Goal: Navigation & Orientation: Understand site structure

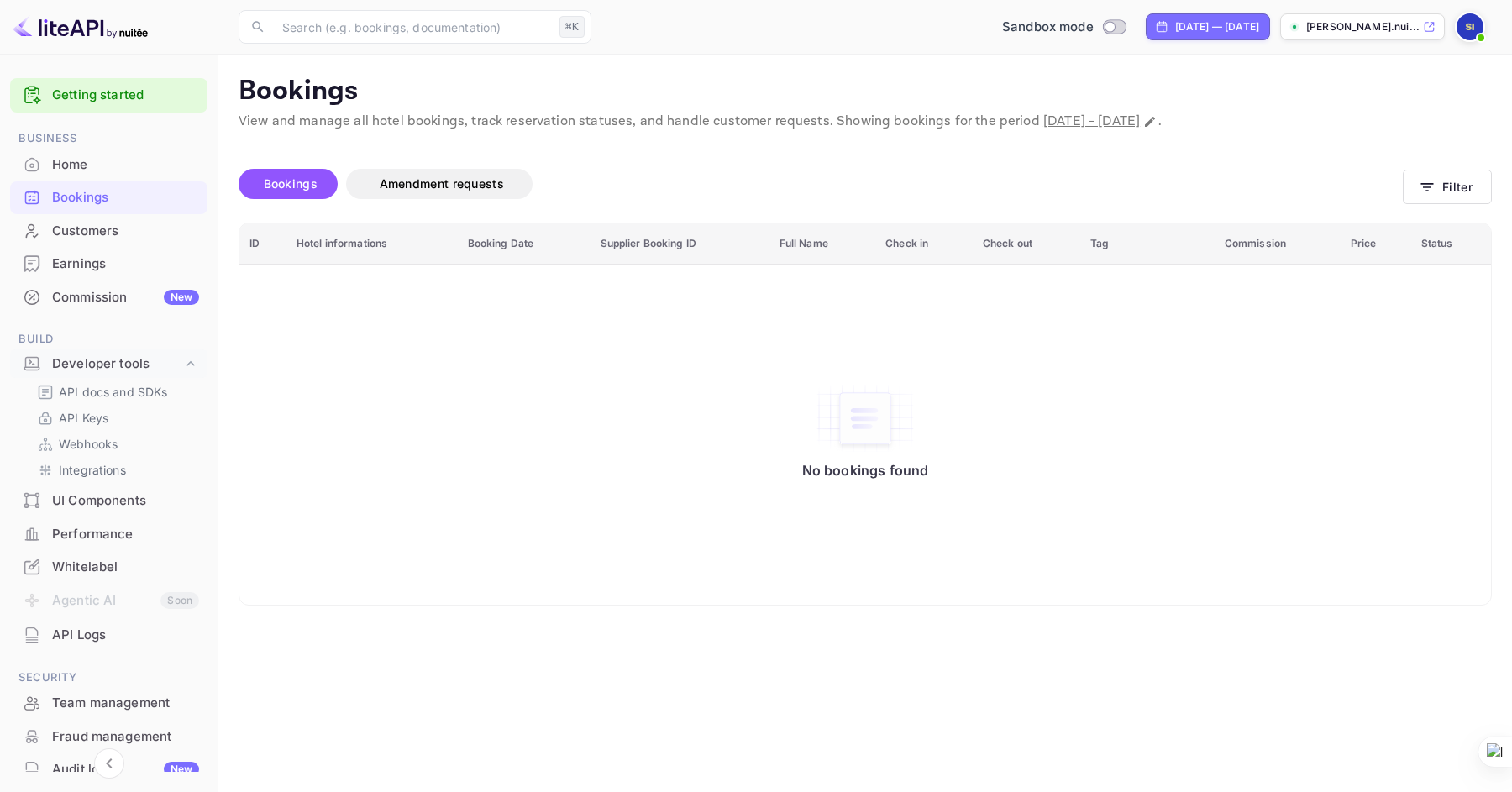
scroll to position [154, 0]
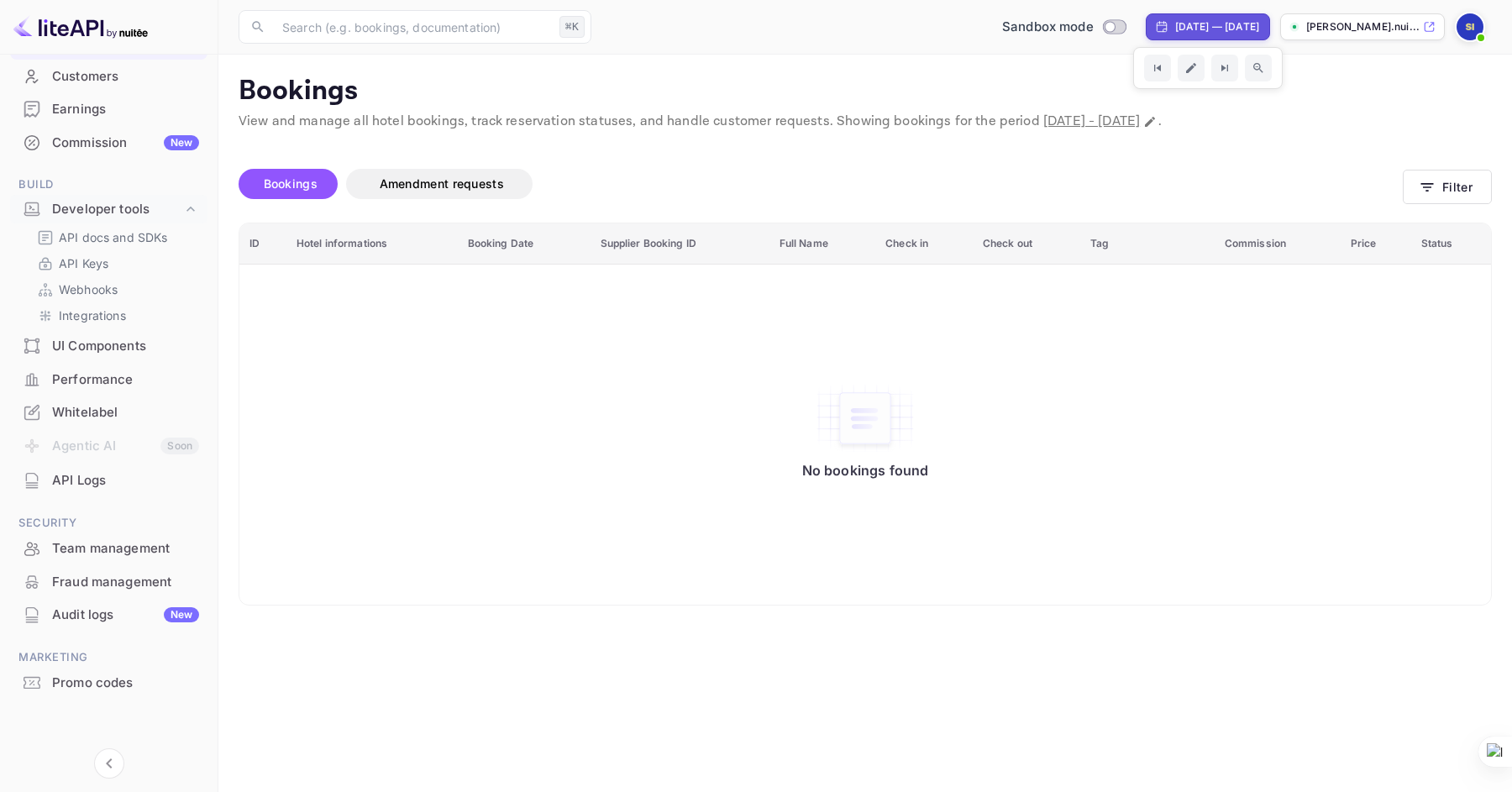
click at [1339, 33] on p "[PERSON_NAME].nui..." at bounding box center [1362, 26] width 113 height 15
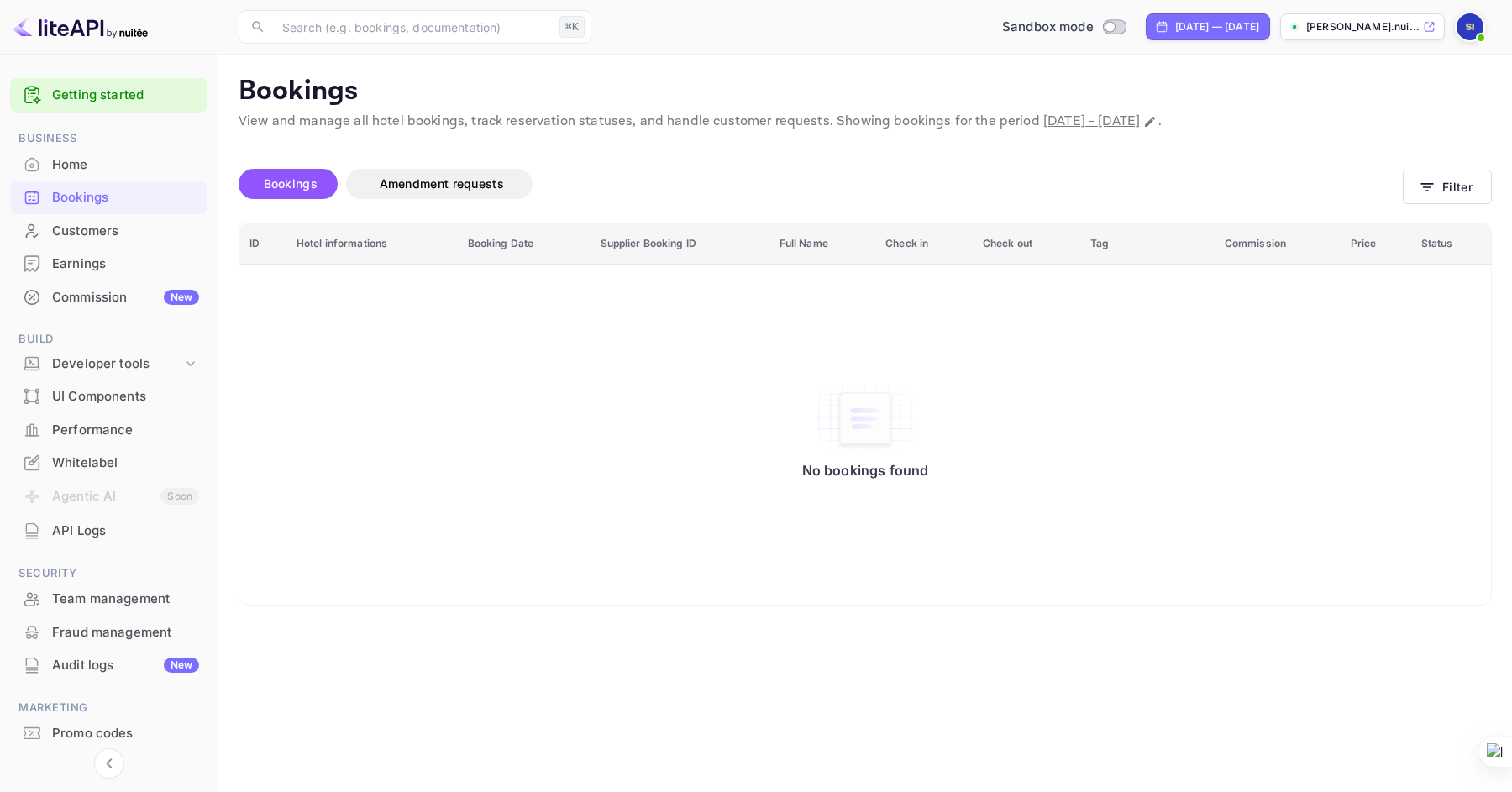
click at [1351, 24] on p "[PERSON_NAME].nui..." at bounding box center [1362, 26] width 113 height 15
click at [129, 230] on div "Customers" at bounding box center [125, 231] width 147 height 19
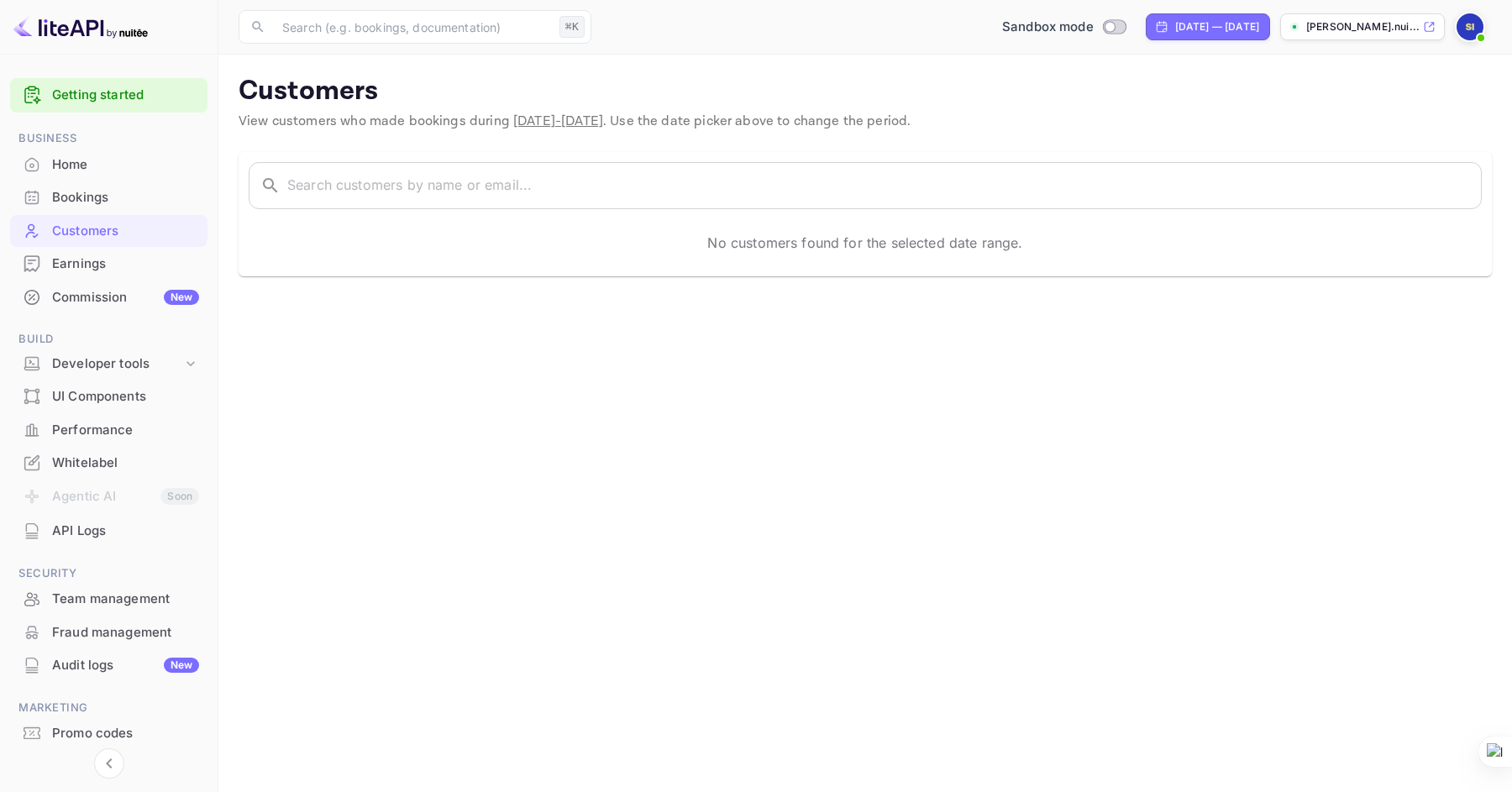
click at [122, 198] on div "Bookings" at bounding box center [125, 198] width 147 height 19
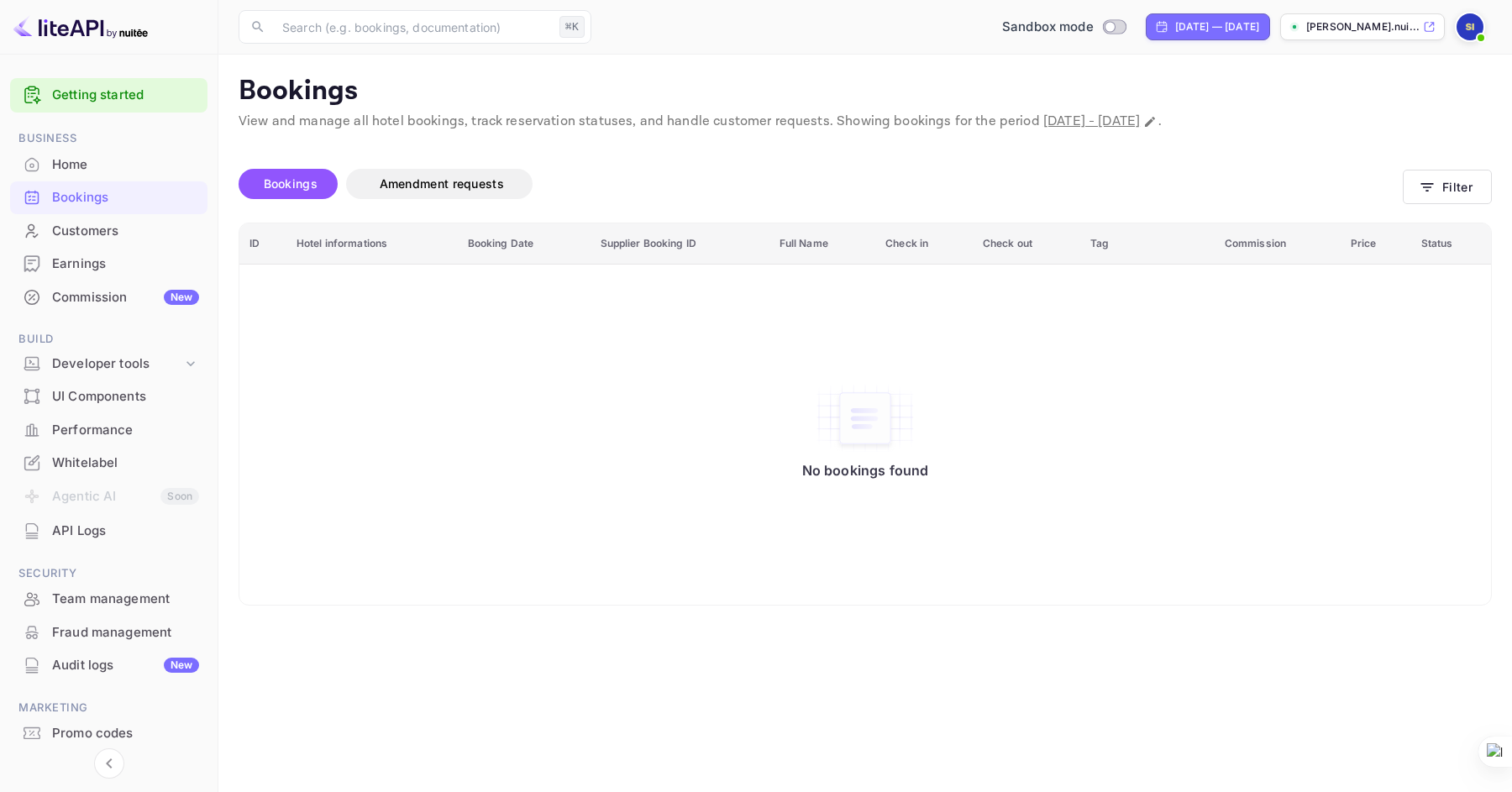
click at [305, 189] on span "Bookings" at bounding box center [290, 183] width 53 height 14
click at [482, 192] on span "Amendment requests" at bounding box center [442, 184] width 158 height 20
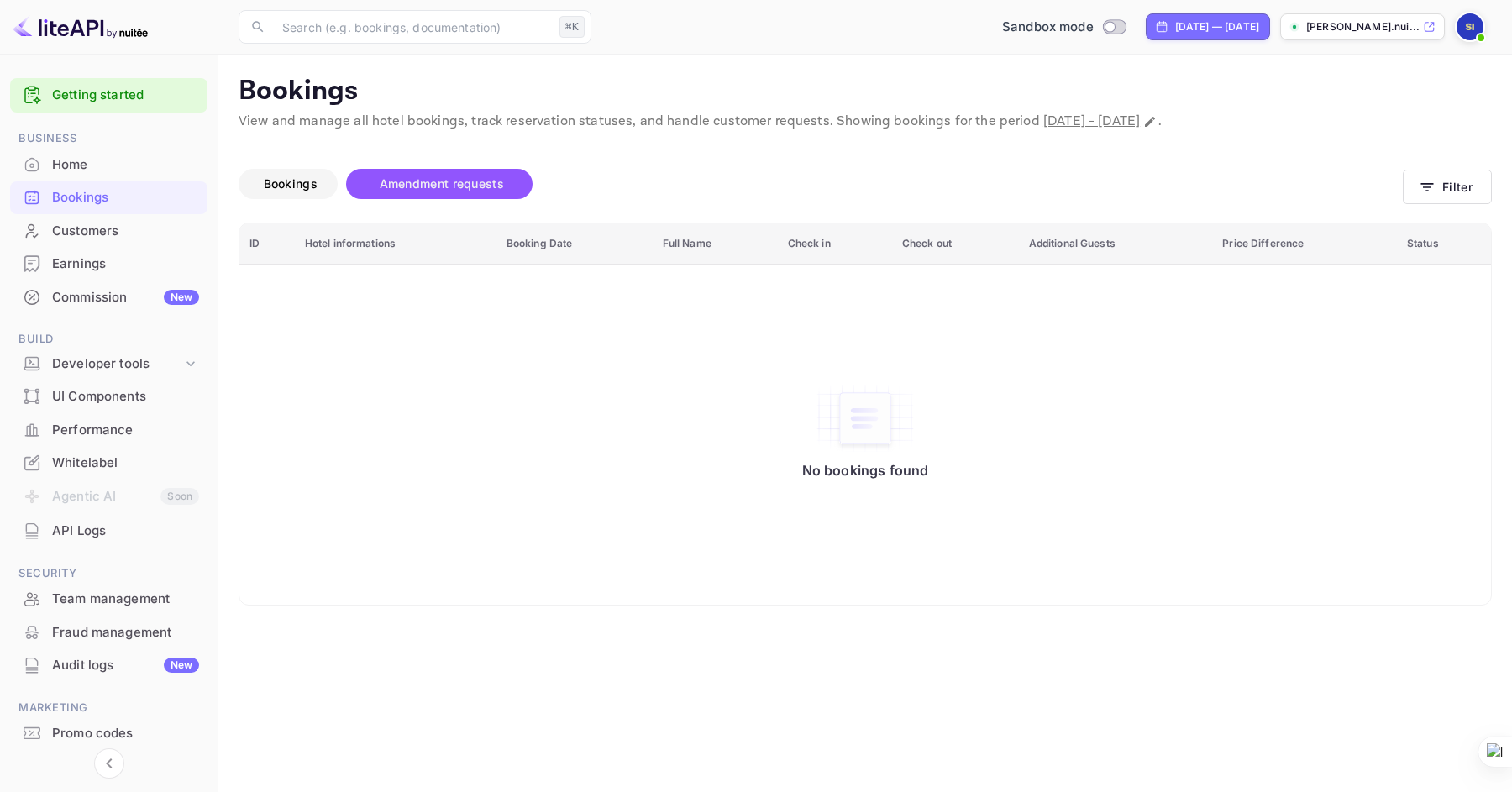
click at [301, 182] on span "Bookings" at bounding box center [290, 183] width 53 height 14
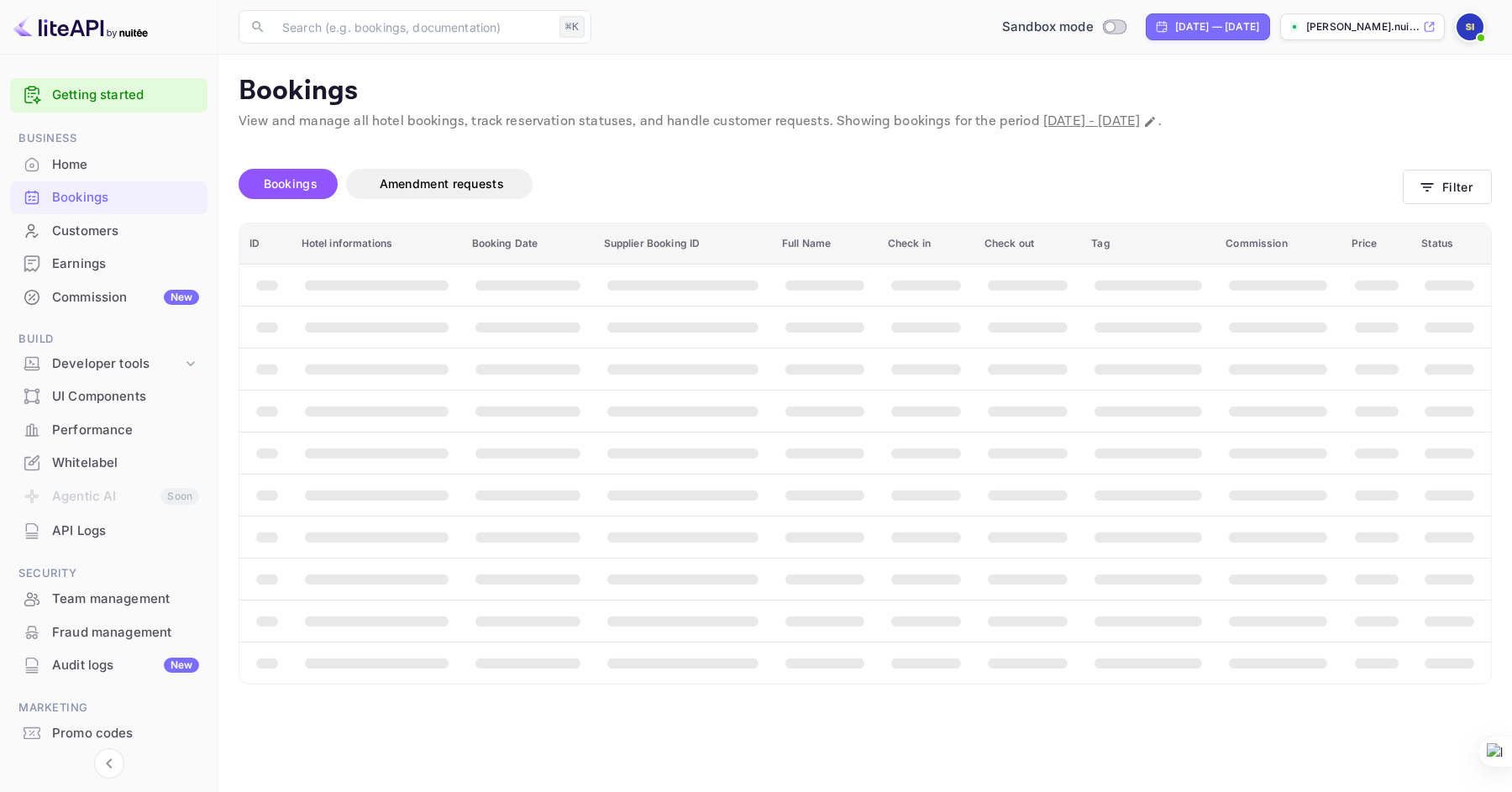
click at [102, 237] on div "Customers" at bounding box center [125, 231] width 147 height 19
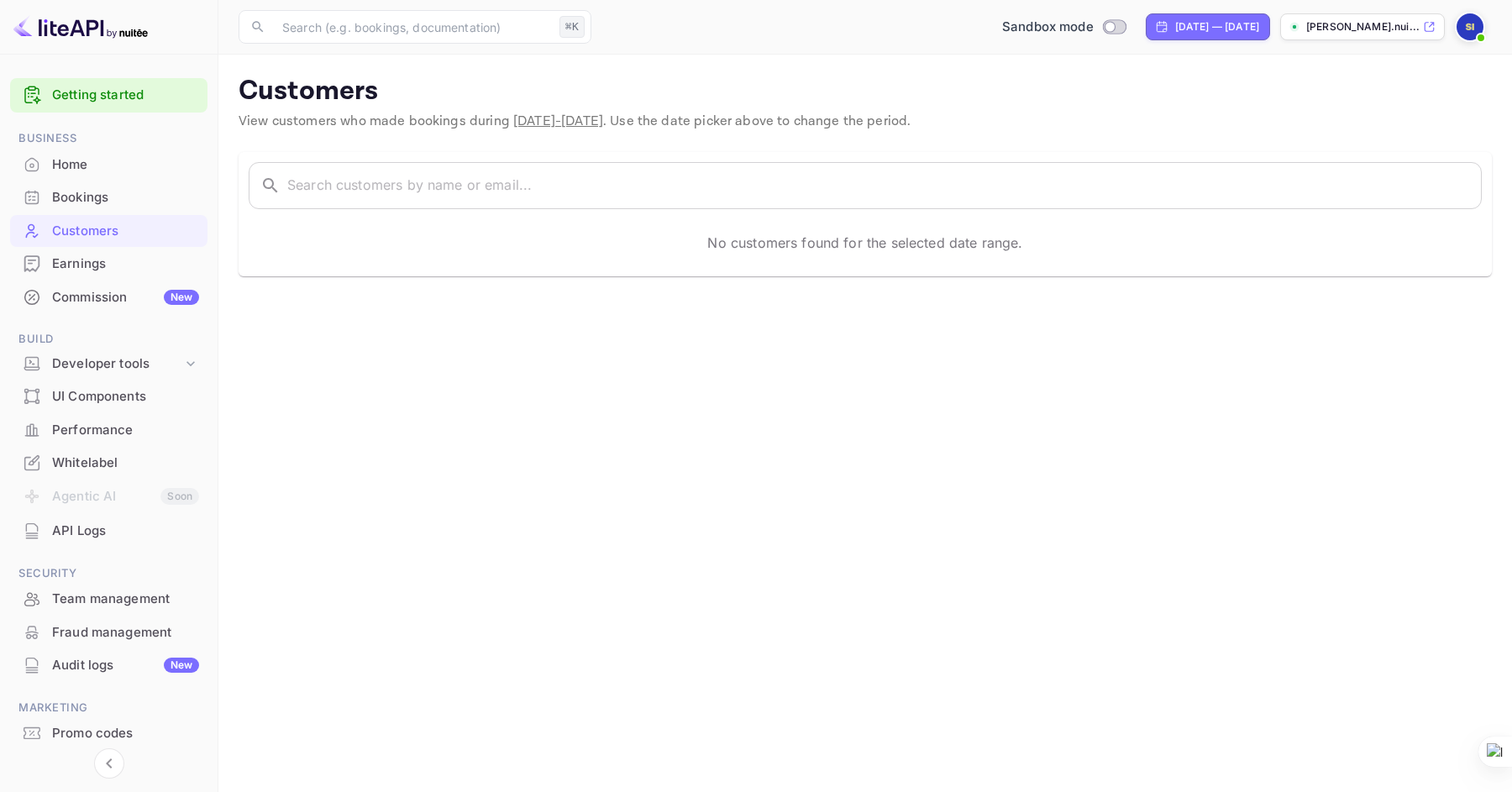
click at [93, 265] on div "Earnings" at bounding box center [125, 265] width 147 height 19
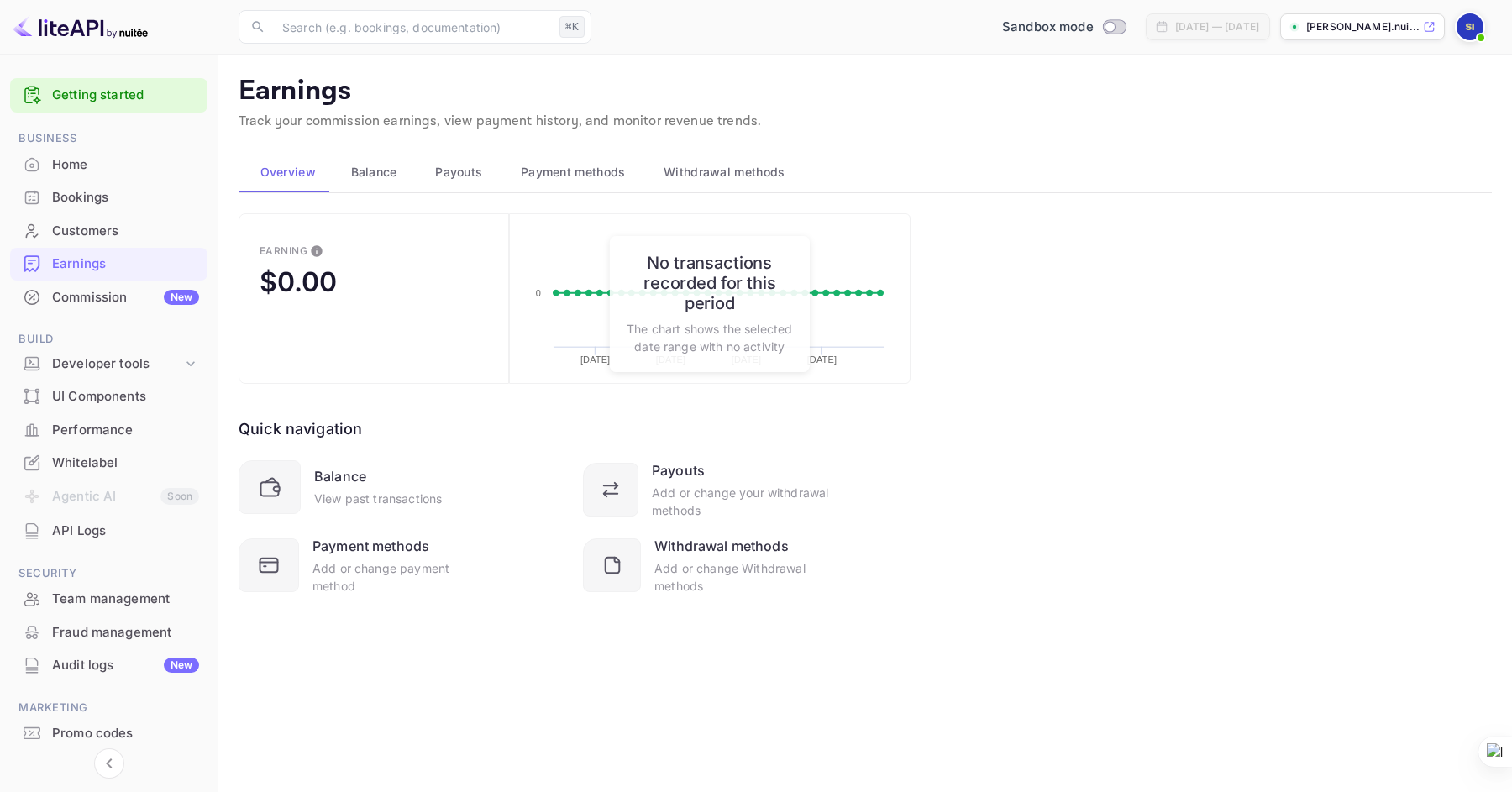
click at [101, 237] on div "Customers" at bounding box center [125, 231] width 147 height 19
